Goal: Download file/media

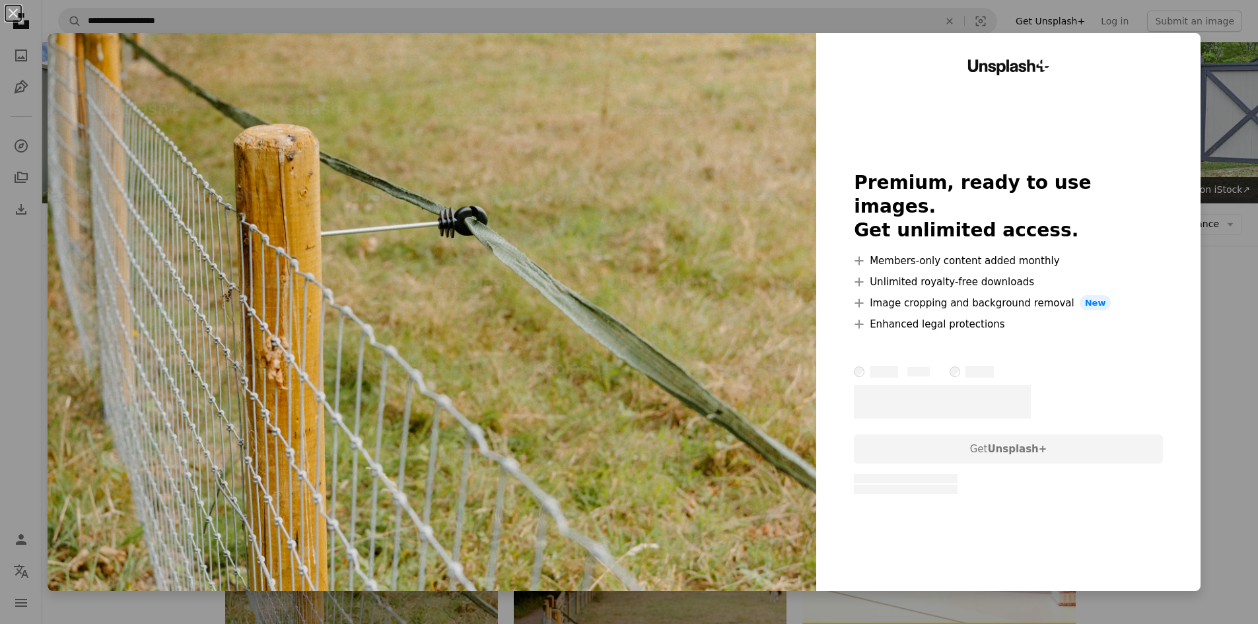
scroll to position [198, 0]
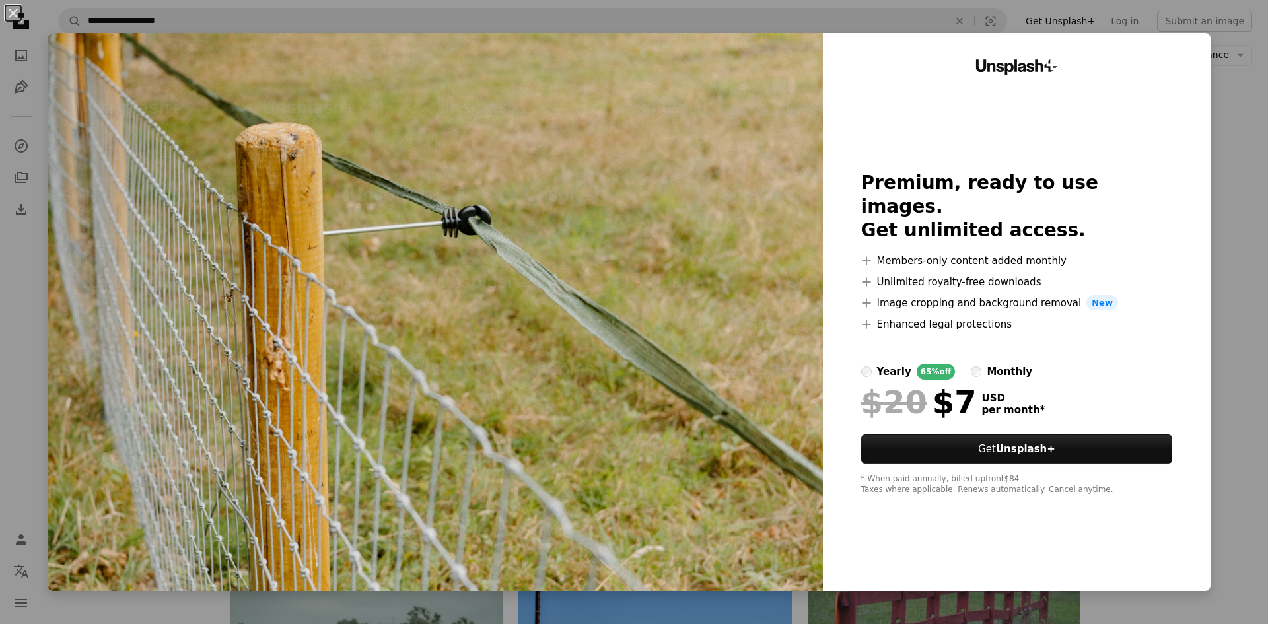
click at [1222, 207] on div "An X shape Unsplash+ Premium, ready to use images. Get unlimited access. A plus…" at bounding box center [634, 312] width 1268 height 624
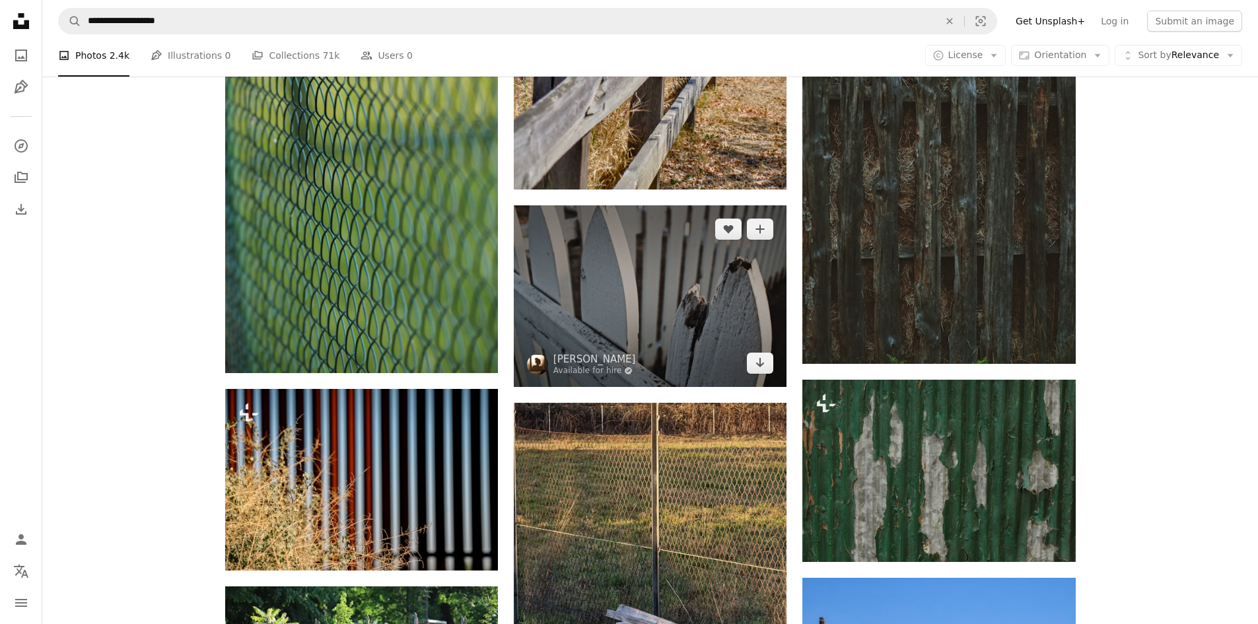
scroll to position [1189, 0]
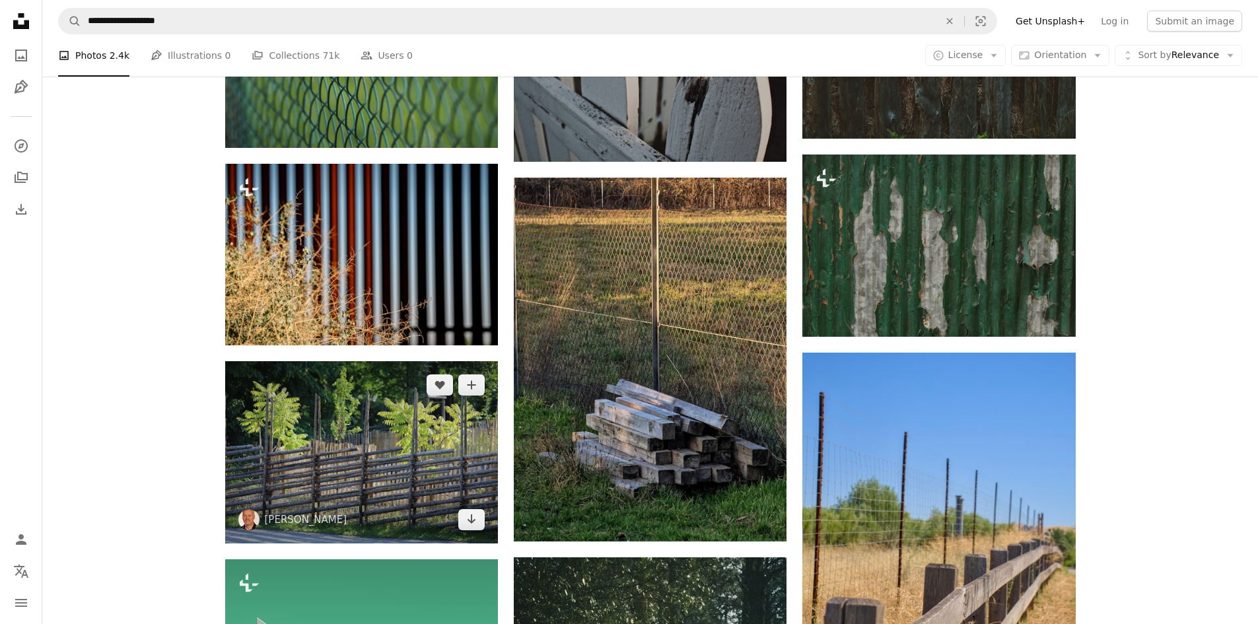
click at [427, 478] on img at bounding box center [361, 452] width 273 height 182
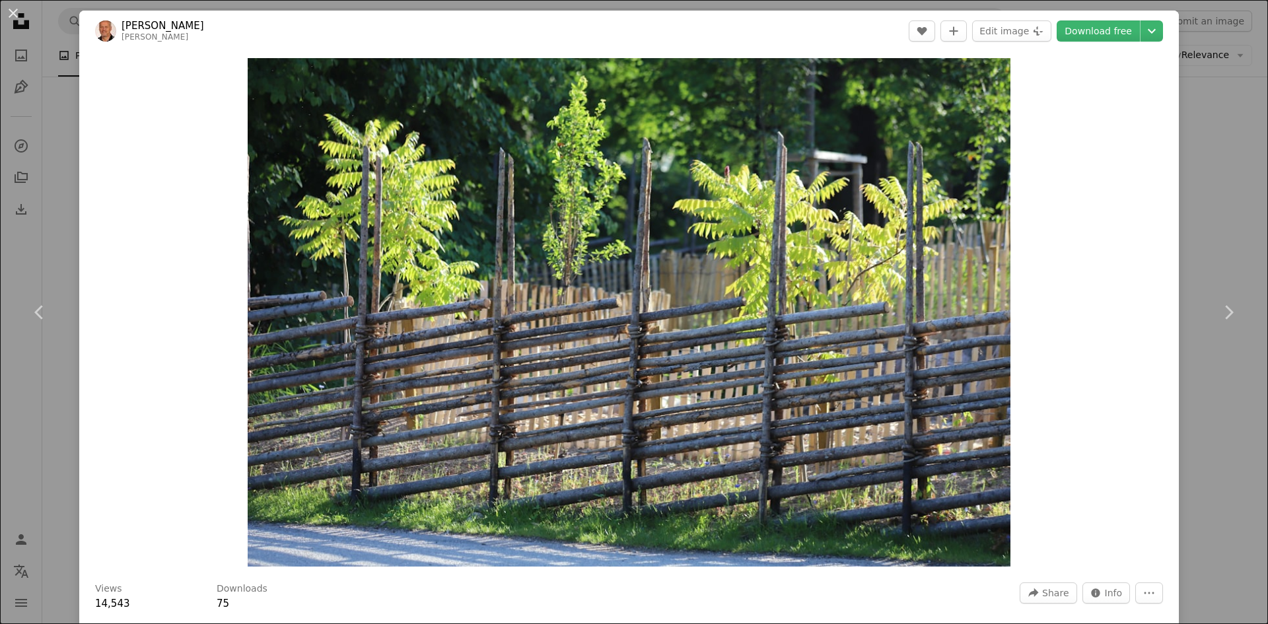
click at [1193, 197] on div "An X shape Chevron left Chevron right [PERSON_NAME] A heart A plus sign Edit im…" at bounding box center [634, 312] width 1268 height 624
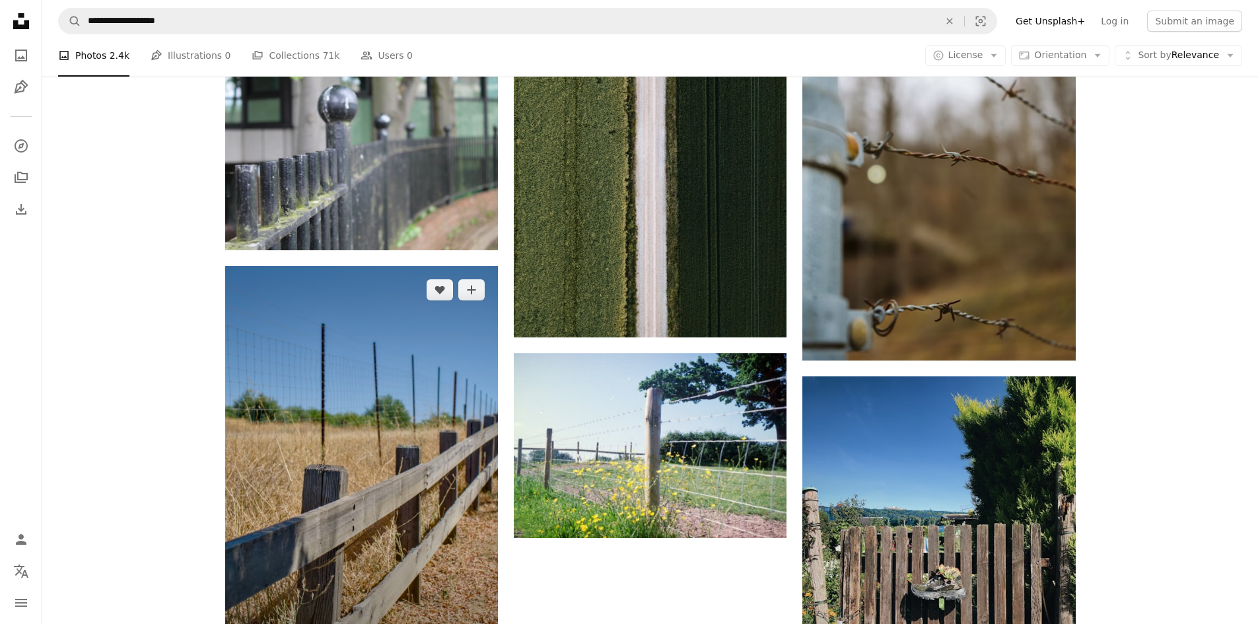
scroll to position [3698, 0]
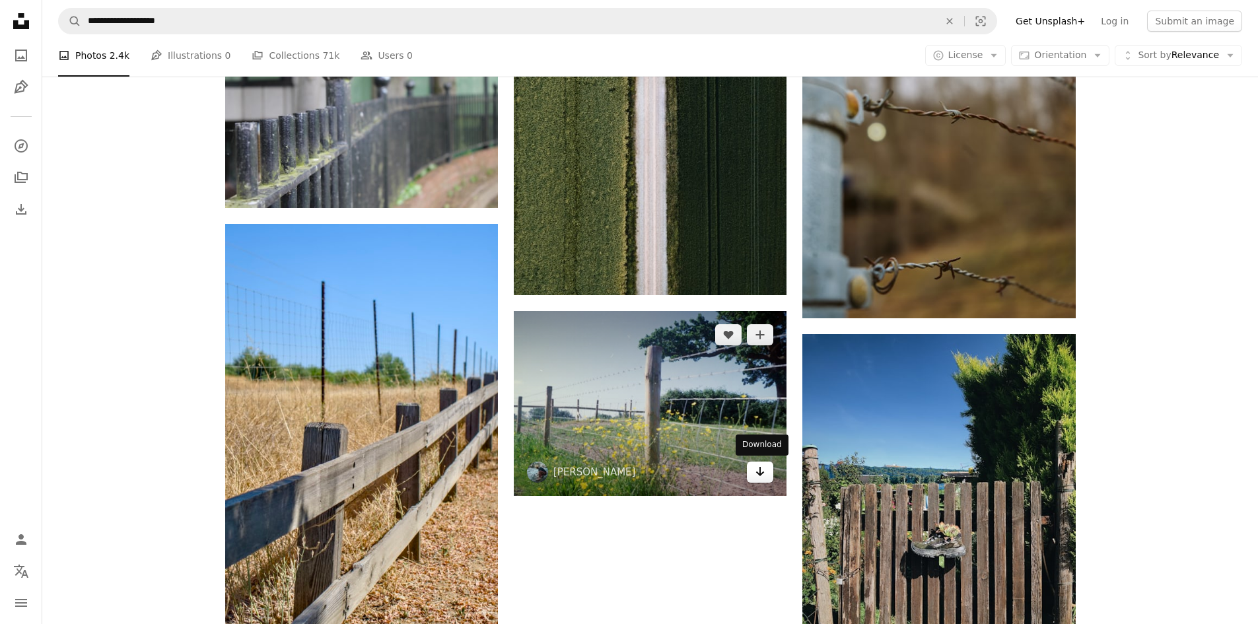
click at [765, 468] on icon "Arrow pointing down" at bounding box center [760, 472] width 11 height 16
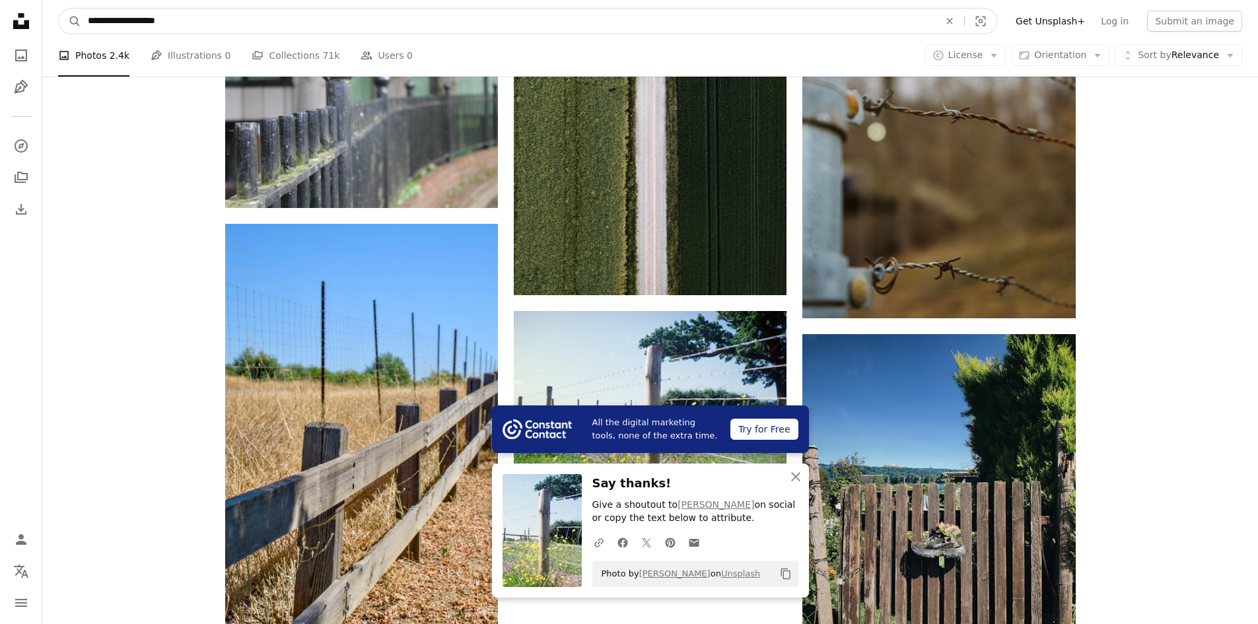
drag, startPoint x: 204, startPoint y: 24, endPoint x: 642, endPoint y: 34, distance: 437.9
click at [610, 28] on input "**********" at bounding box center [508, 21] width 854 height 25
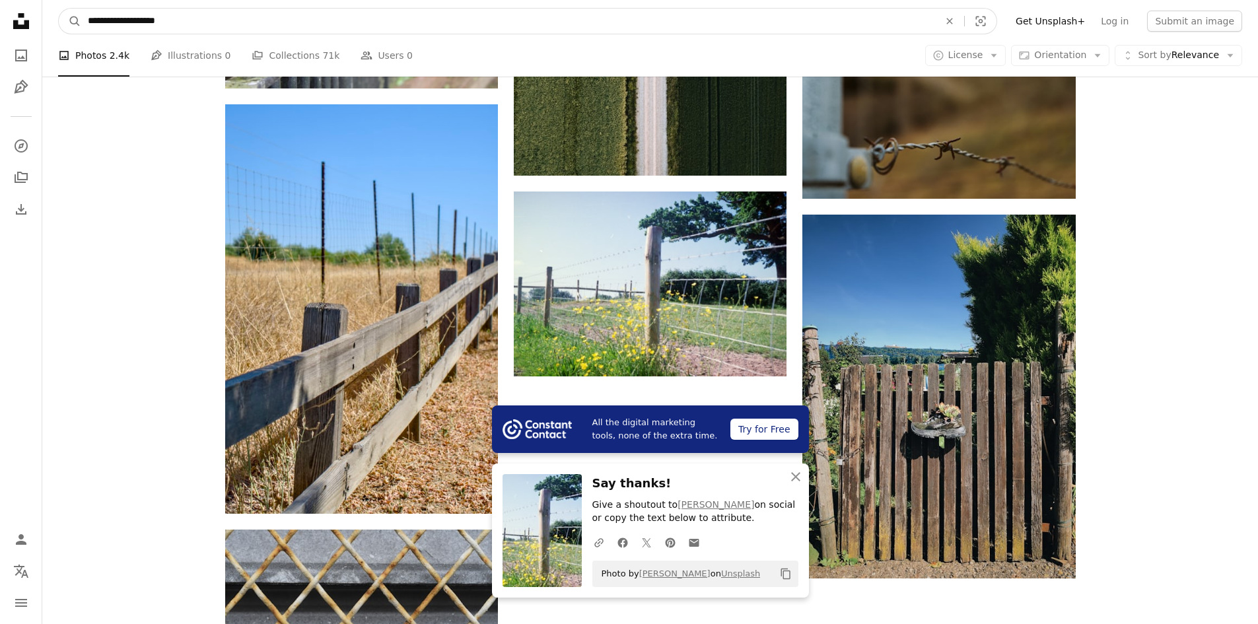
scroll to position [4028, 0]
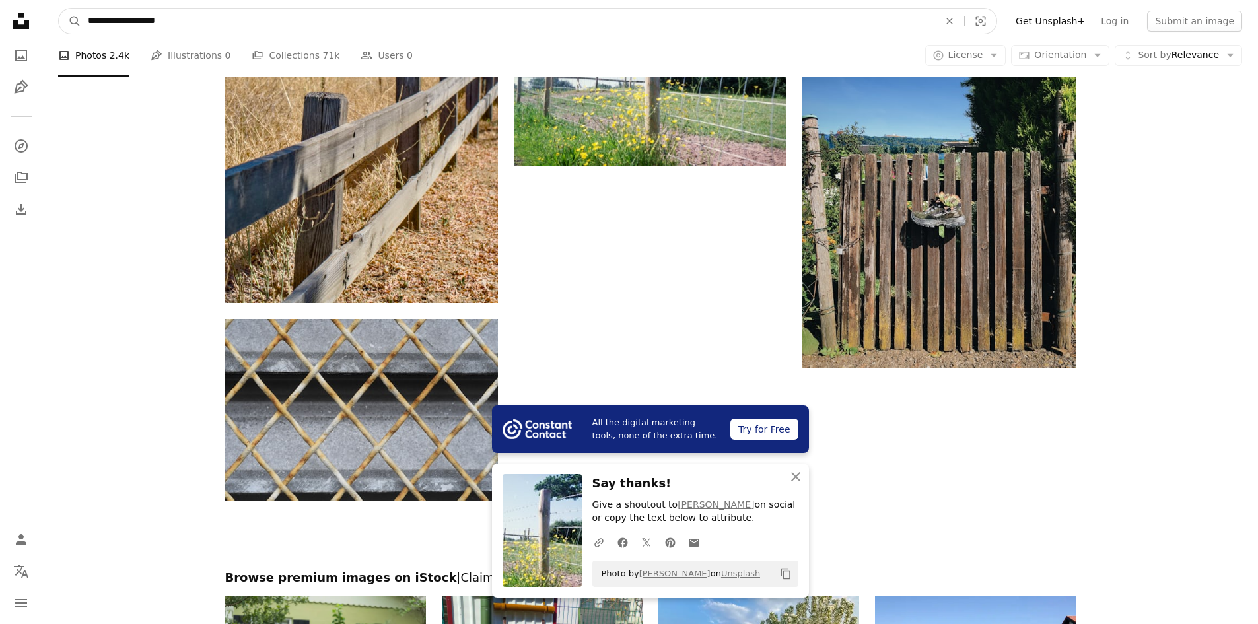
drag, startPoint x: 197, startPoint y: 13, endPoint x: 7, endPoint y: 44, distance: 193.3
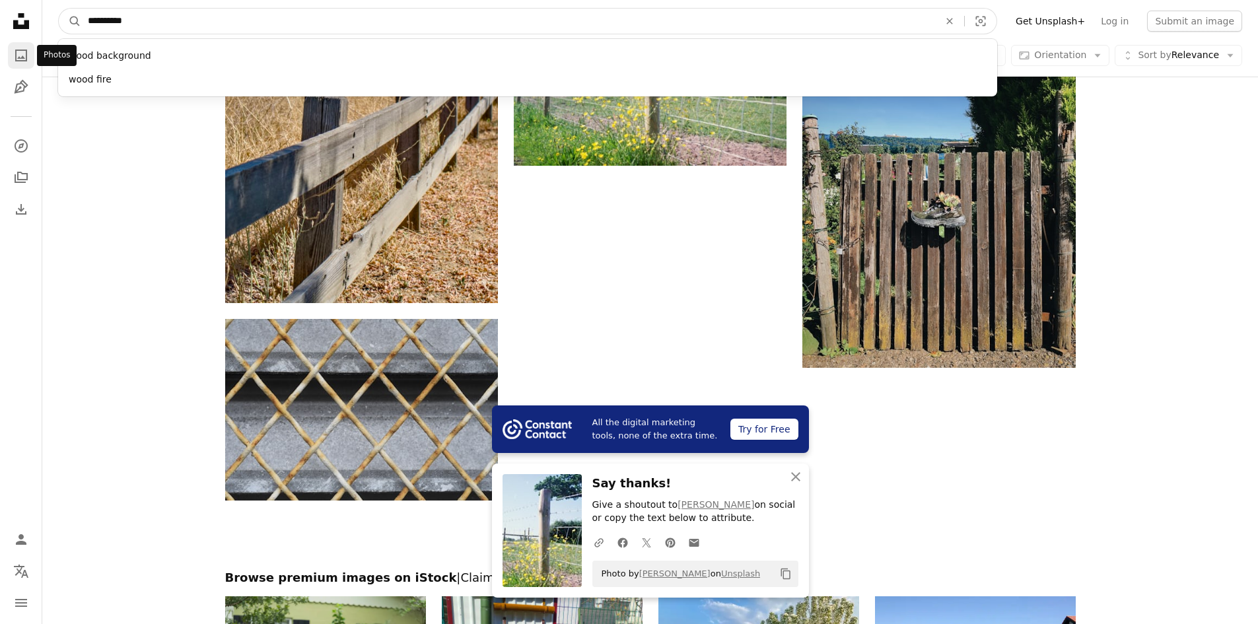
type input "**********"
click at [59, 9] on button "A magnifying glass" at bounding box center [70, 21] width 22 height 25
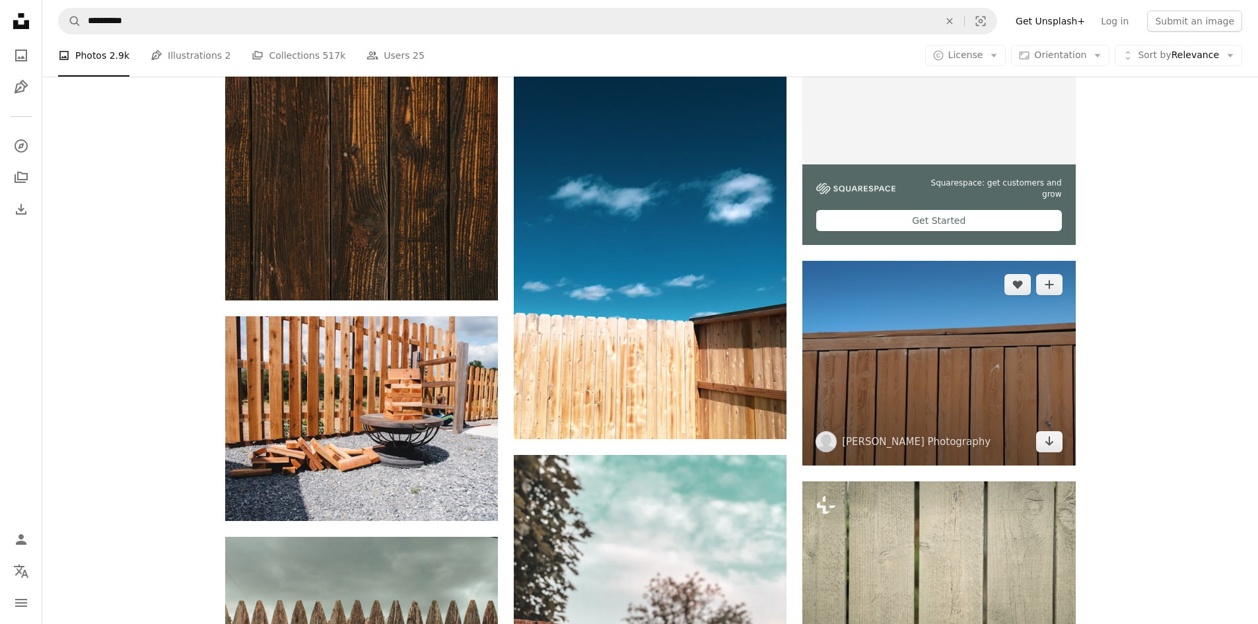
scroll to position [462, 0]
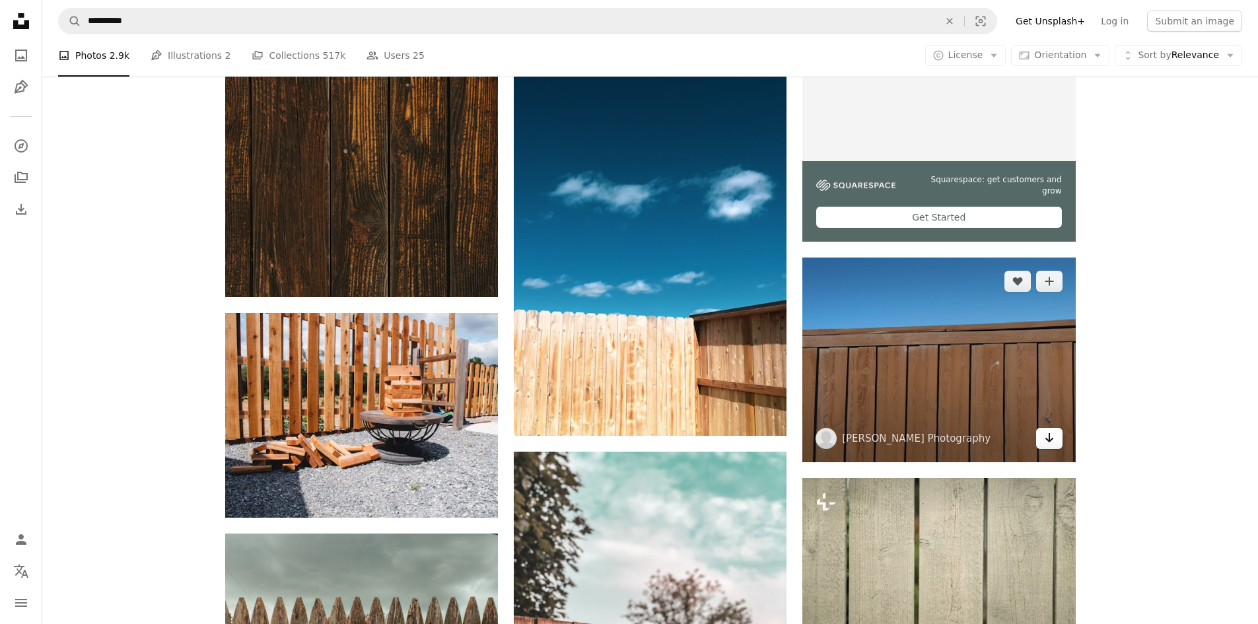
click at [1051, 429] on link "Arrow pointing down" at bounding box center [1049, 438] width 26 height 21
